Goal: Task Accomplishment & Management: Use online tool/utility

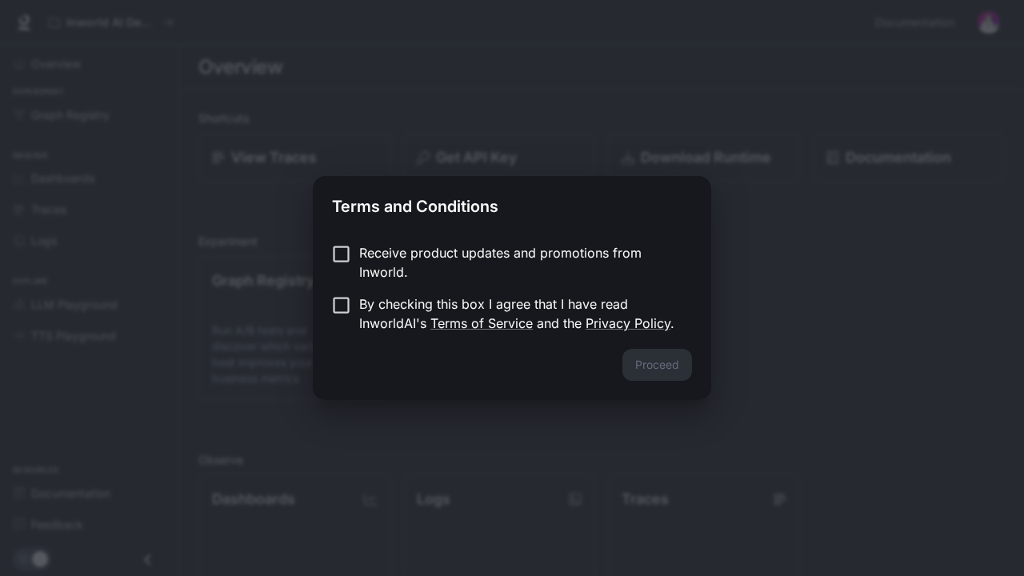
click at [563, 402] on div "Terms and Conditions Receive product updates and promotions from Inworld. By ch…" at bounding box center [512, 288] width 1024 height 576
click at [659, 349] on button "Proceed" at bounding box center [658, 365] width 70 height 32
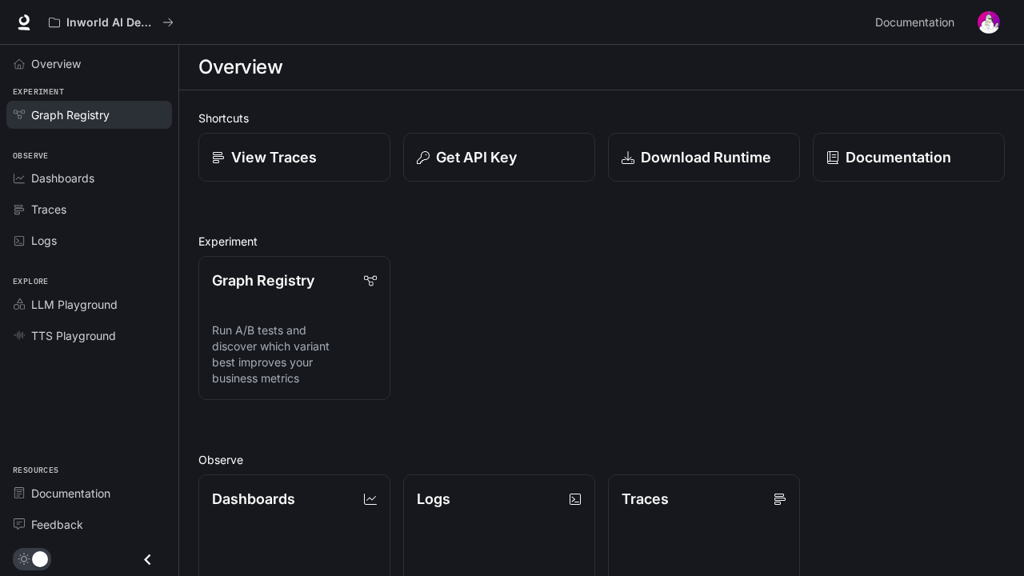
click at [74, 123] on link "Graph Registry" at bounding box center [89, 115] width 166 height 28
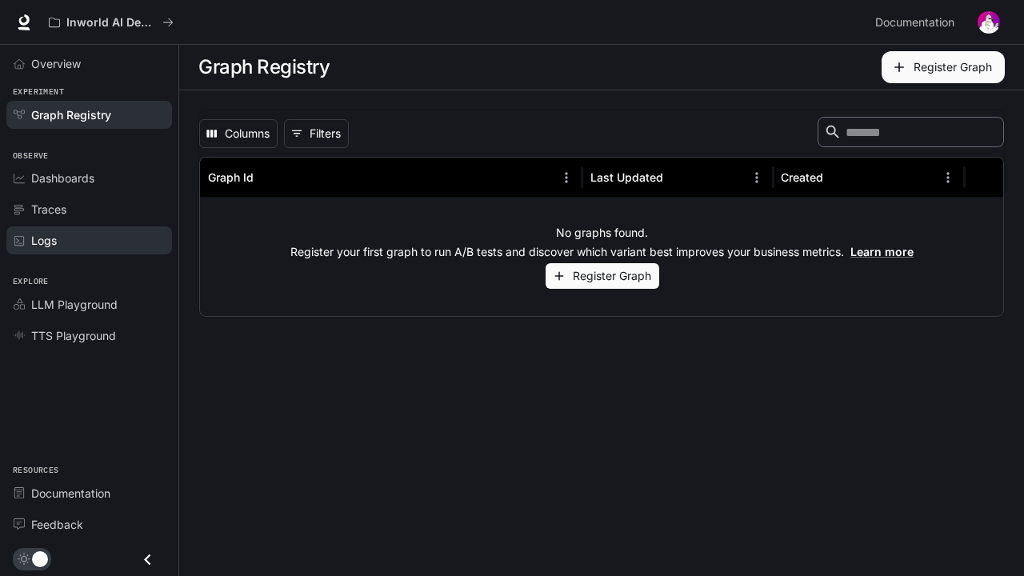
click at [69, 230] on link "Logs" at bounding box center [89, 240] width 166 height 28
